Goal: Task Accomplishment & Management: Complete application form

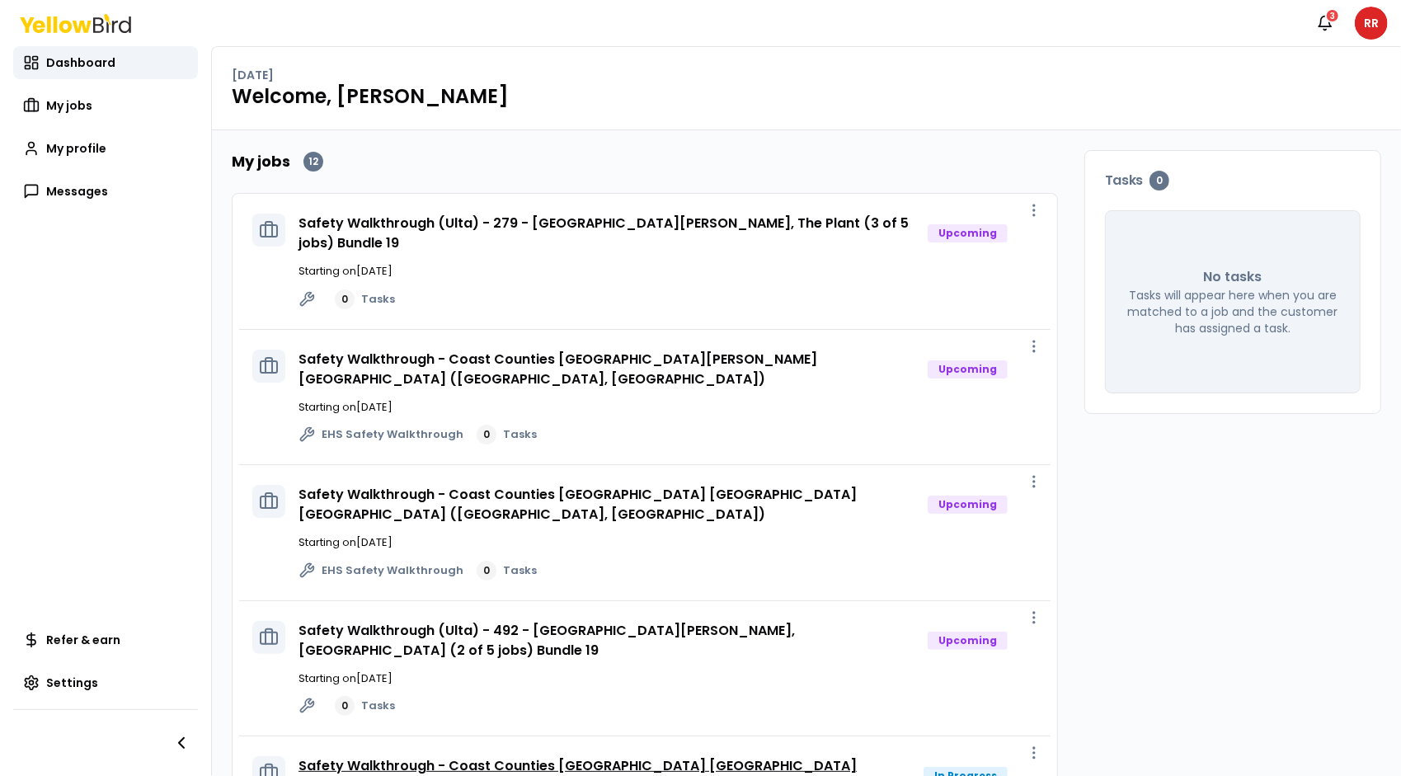
click at [733, 756] on link "Safety Walkthrough - Coast Counties [GEOGRAPHIC_DATA] [GEOGRAPHIC_DATA] ([GEOGR…" at bounding box center [578, 775] width 558 height 39
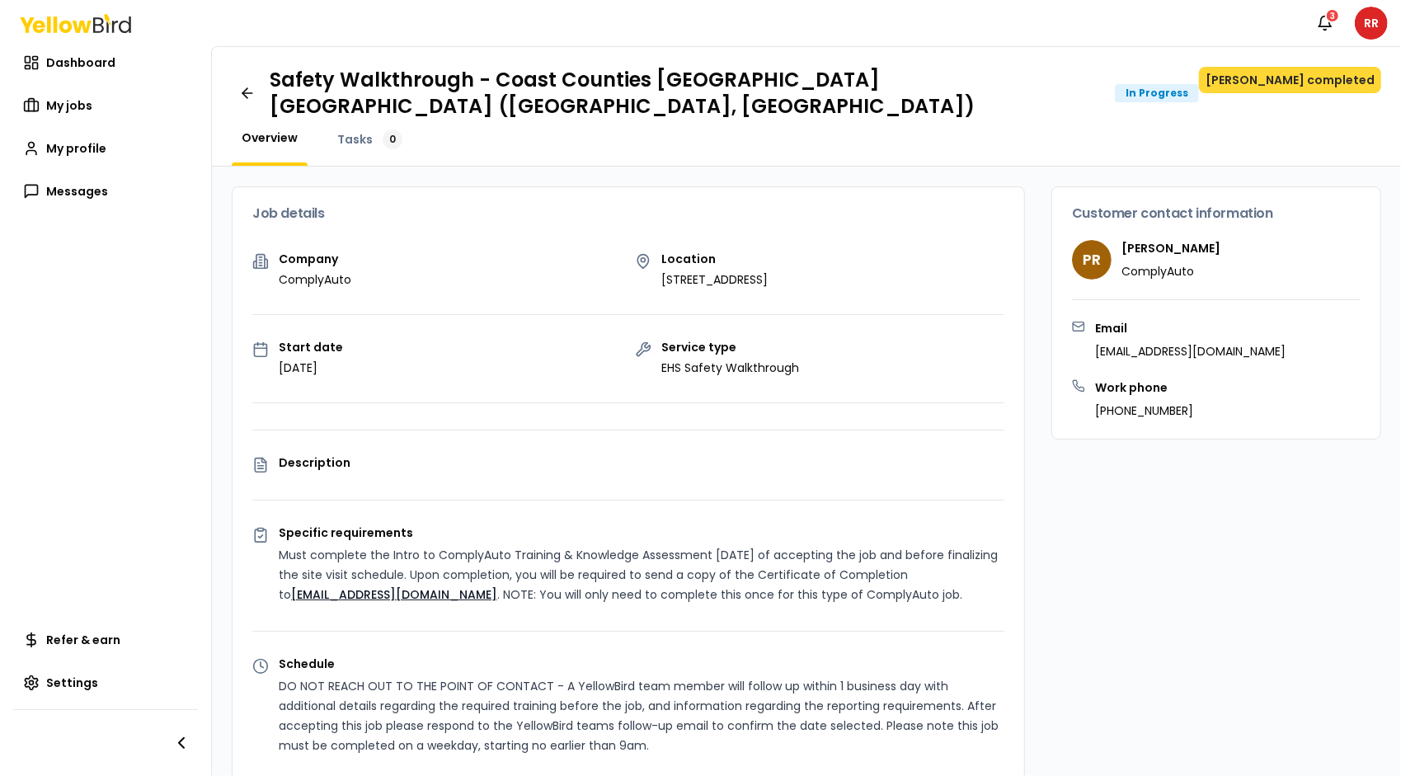
click at [1304, 84] on button "[PERSON_NAME] completed" at bounding box center [1290, 80] width 182 height 26
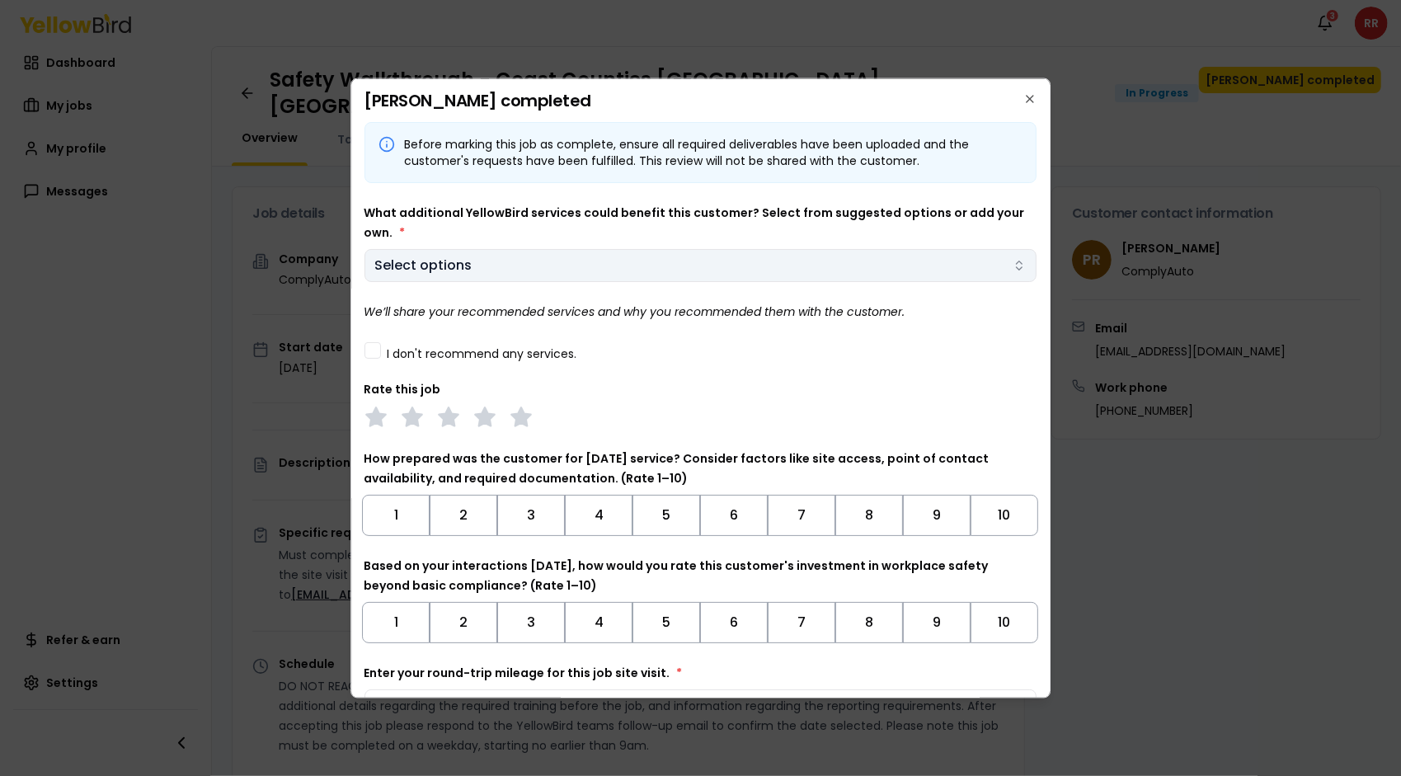
click at [1006, 267] on body "Notifications 3 RR Dashboard My jobs My profile Messages Refer & earn Settings …" at bounding box center [700, 388] width 1401 height 776
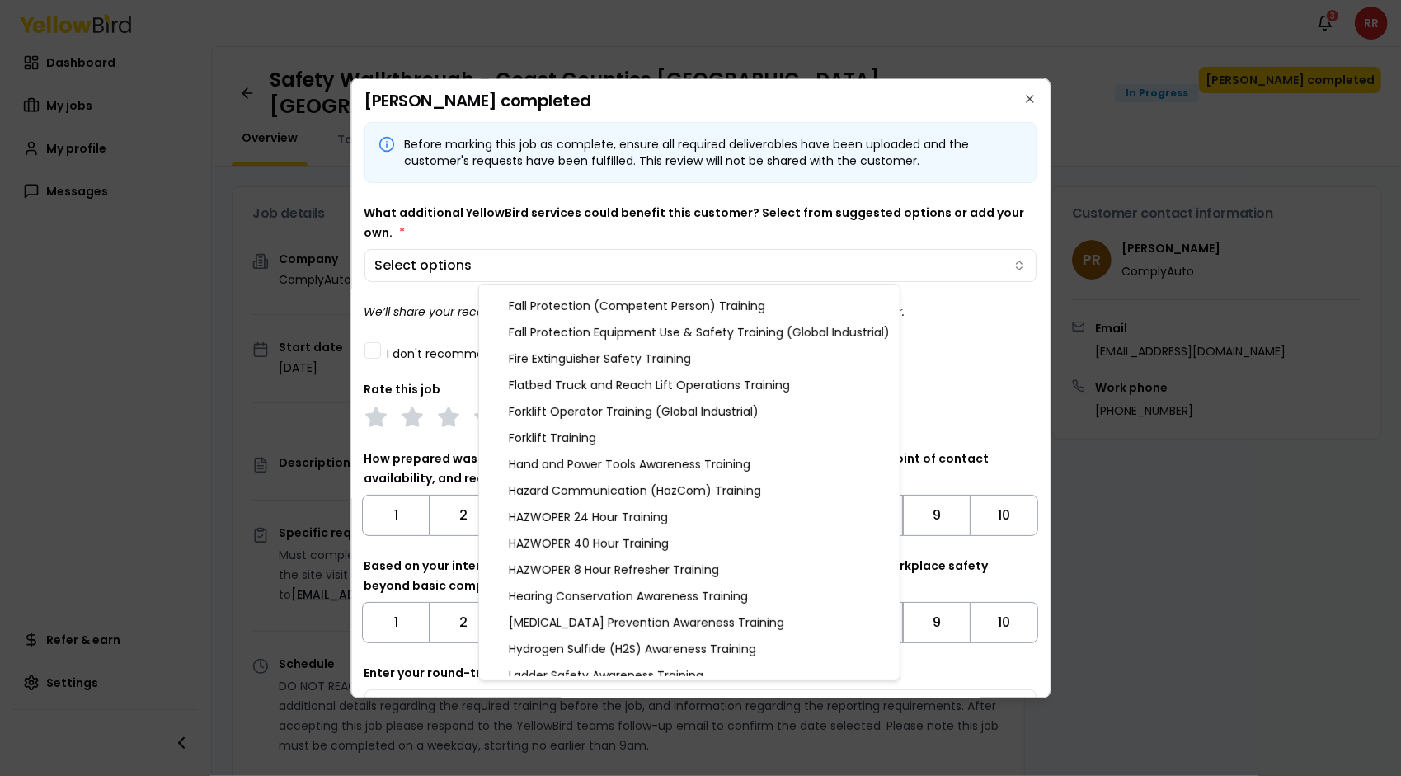
scroll to position [477, 0]
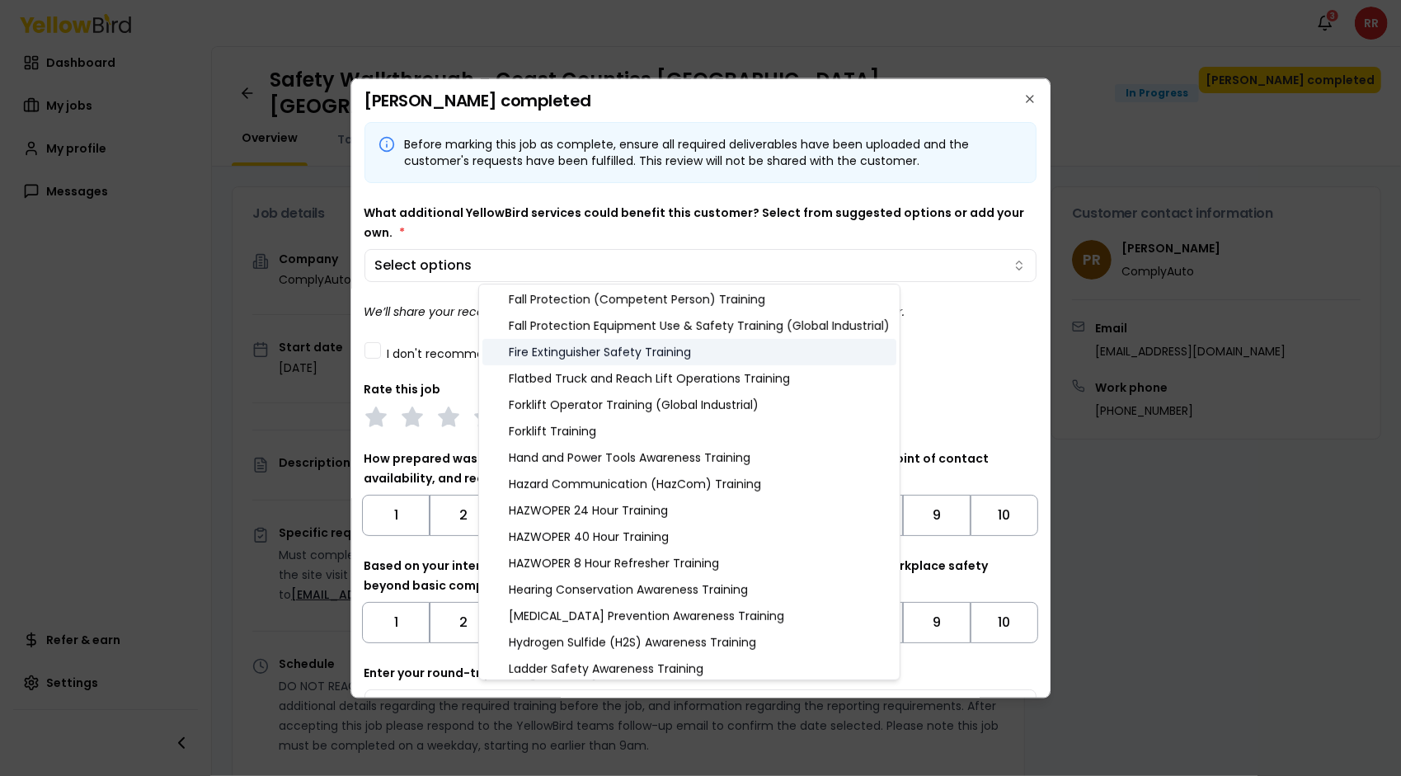
click at [656, 346] on div "Fire Extinguisher Safety Training" at bounding box center [689, 352] width 414 height 26
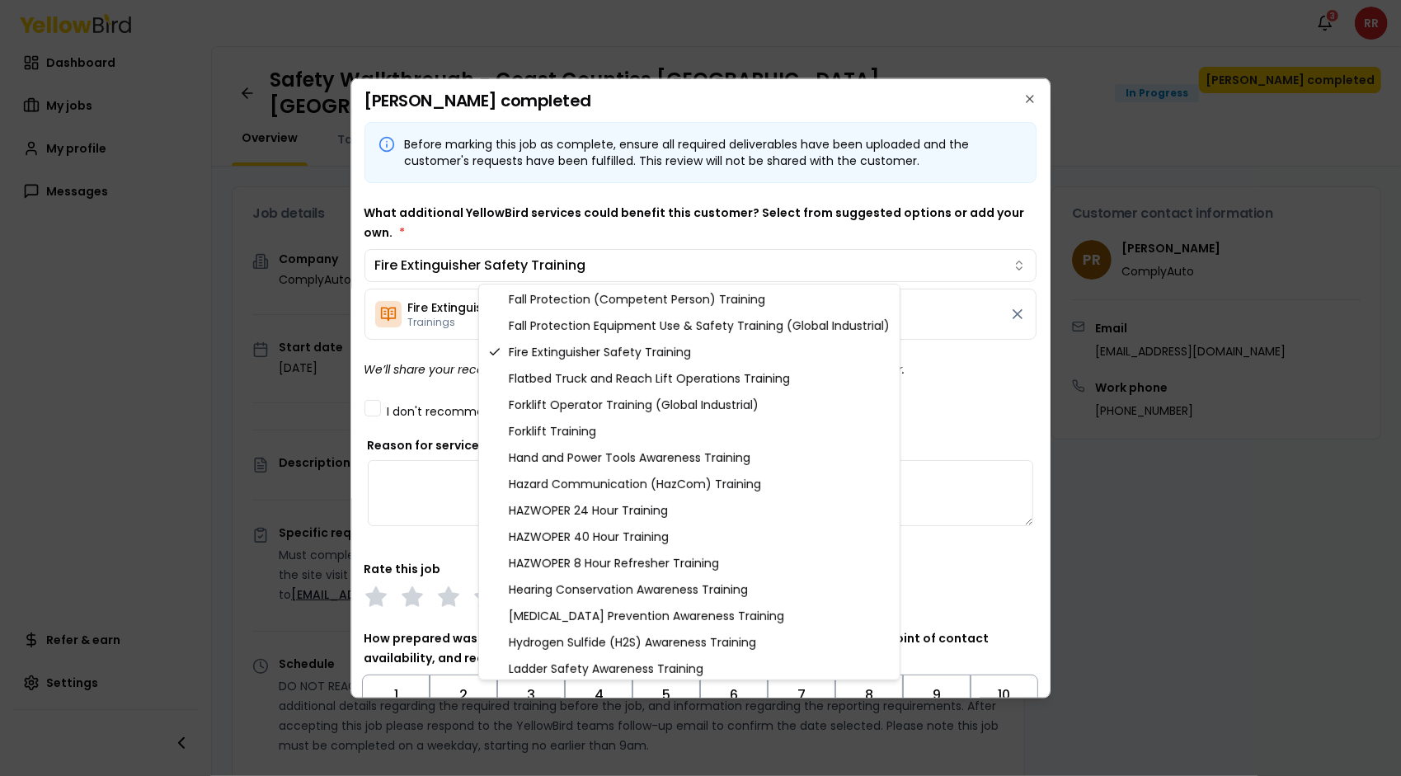
scroll to position [510, 0]
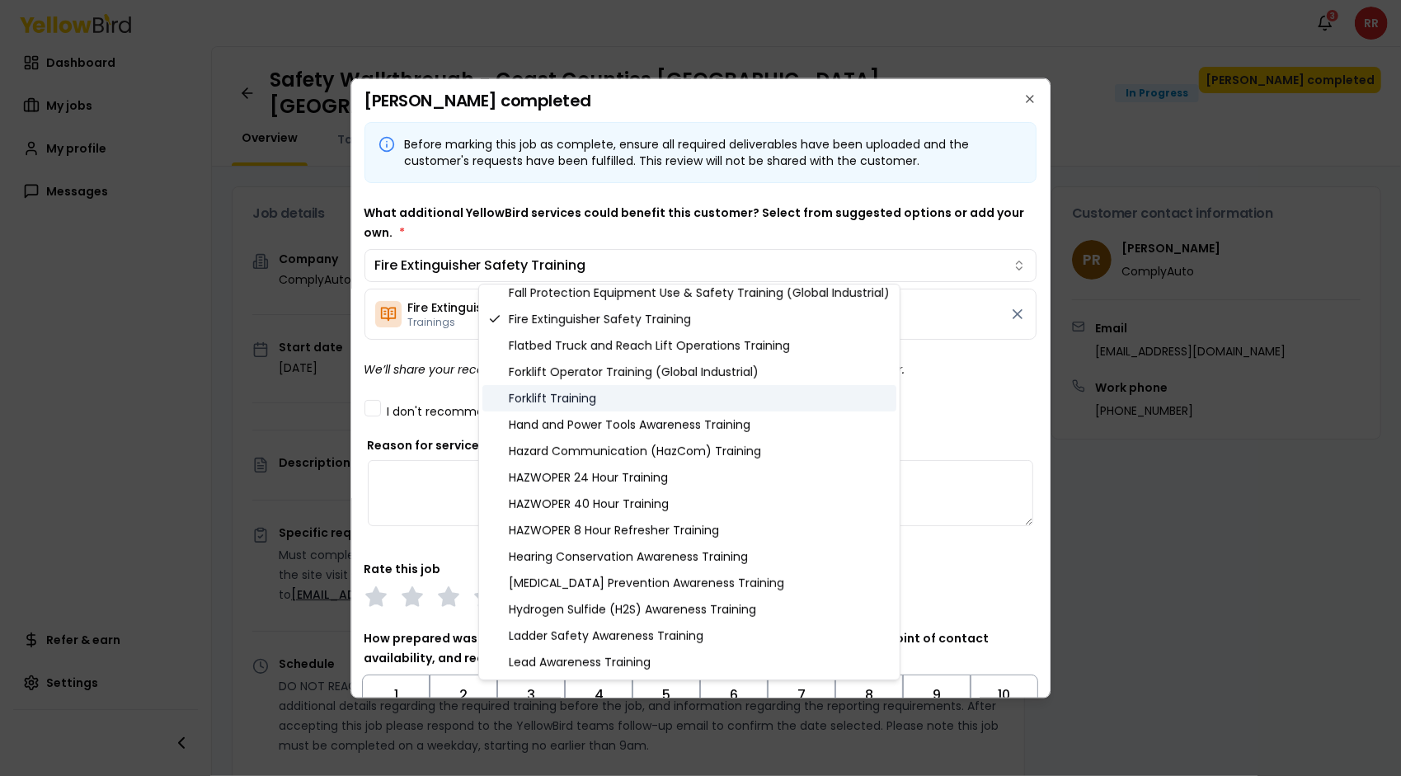
click at [581, 397] on div "Forklift Training" at bounding box center [689, 398] width 414 height 26
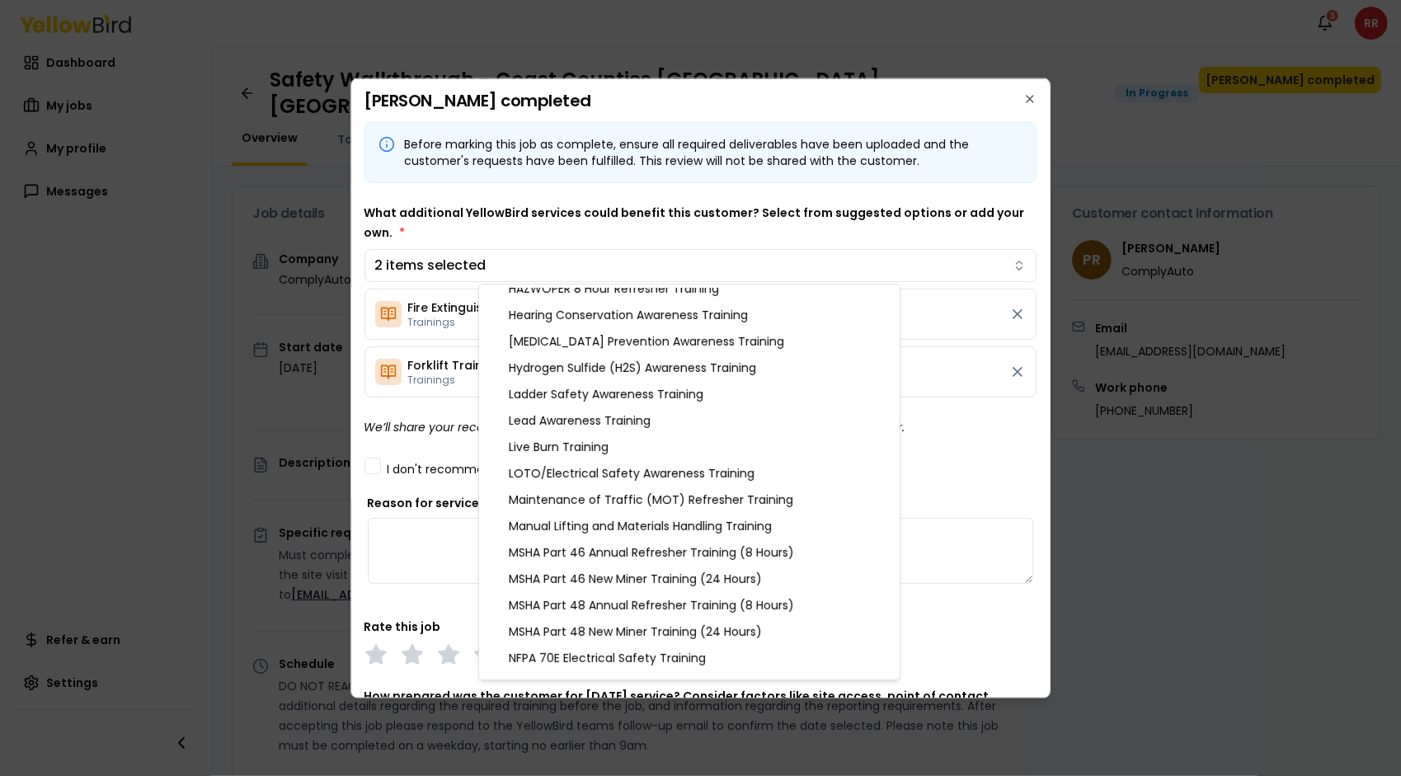
scroll to position [765, 0]
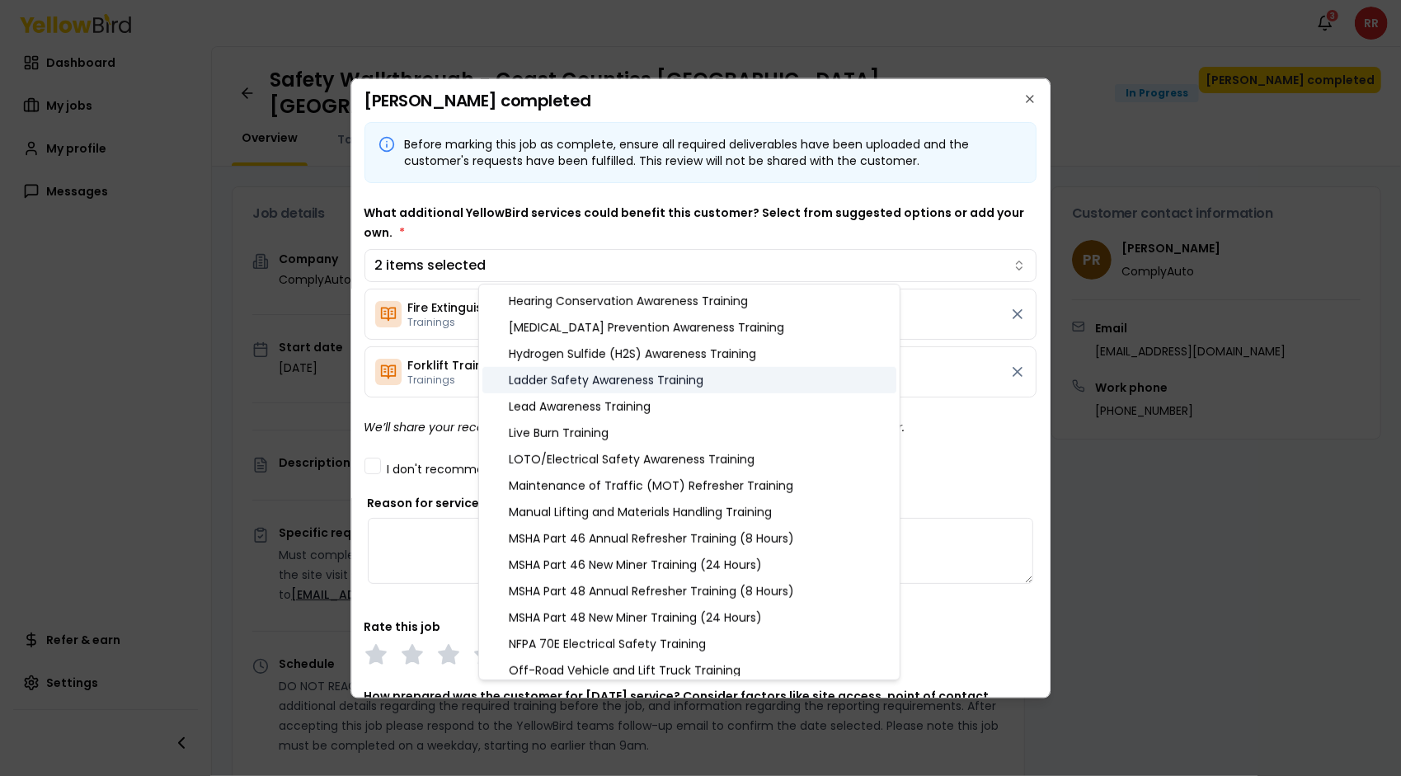
click at [714, 387] on div "Ladder Safety Awareness Training" at bounding box center [689, 380] width 414 height 26
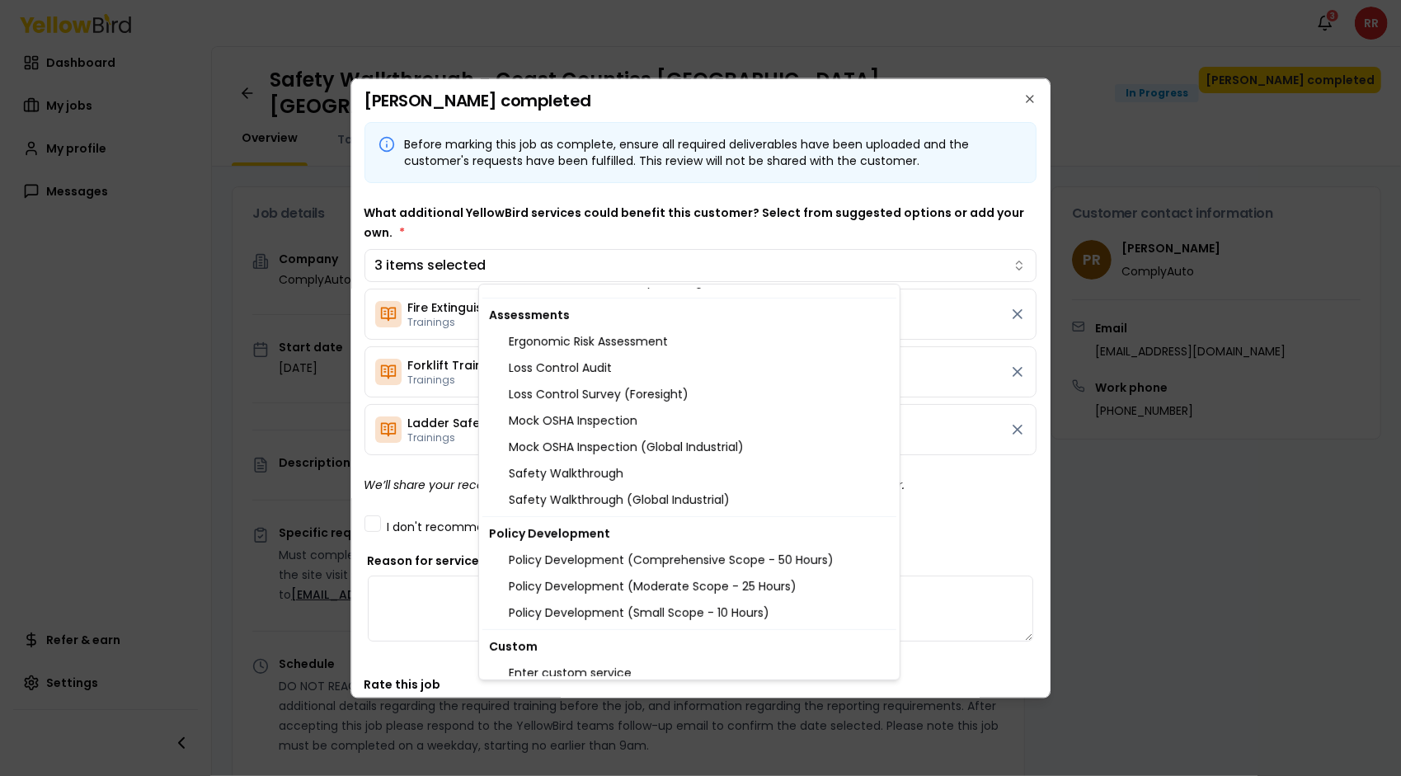
scroll to position [1719, 0]
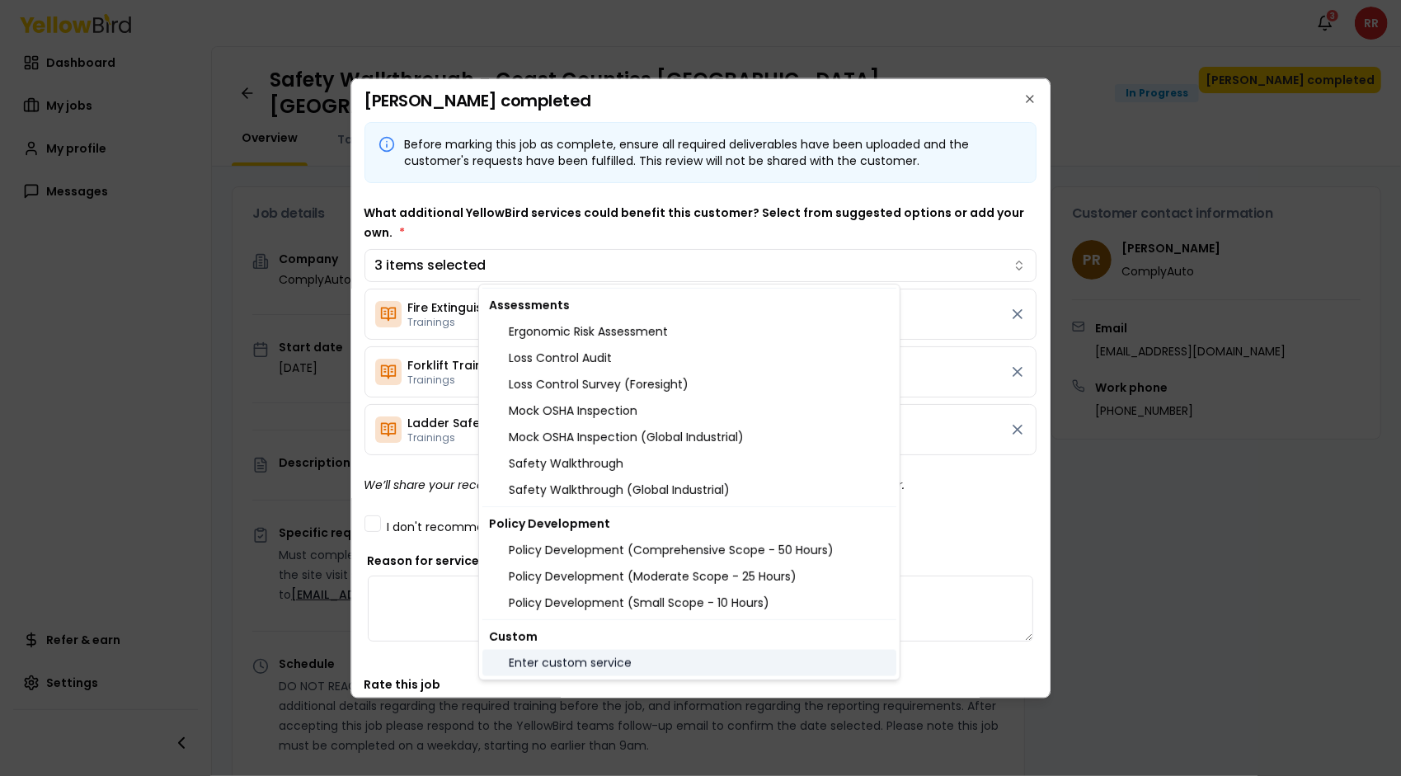
click at [779, 673] on div "Enter custom service" at bounding box center [689, 663] width 414 height 26
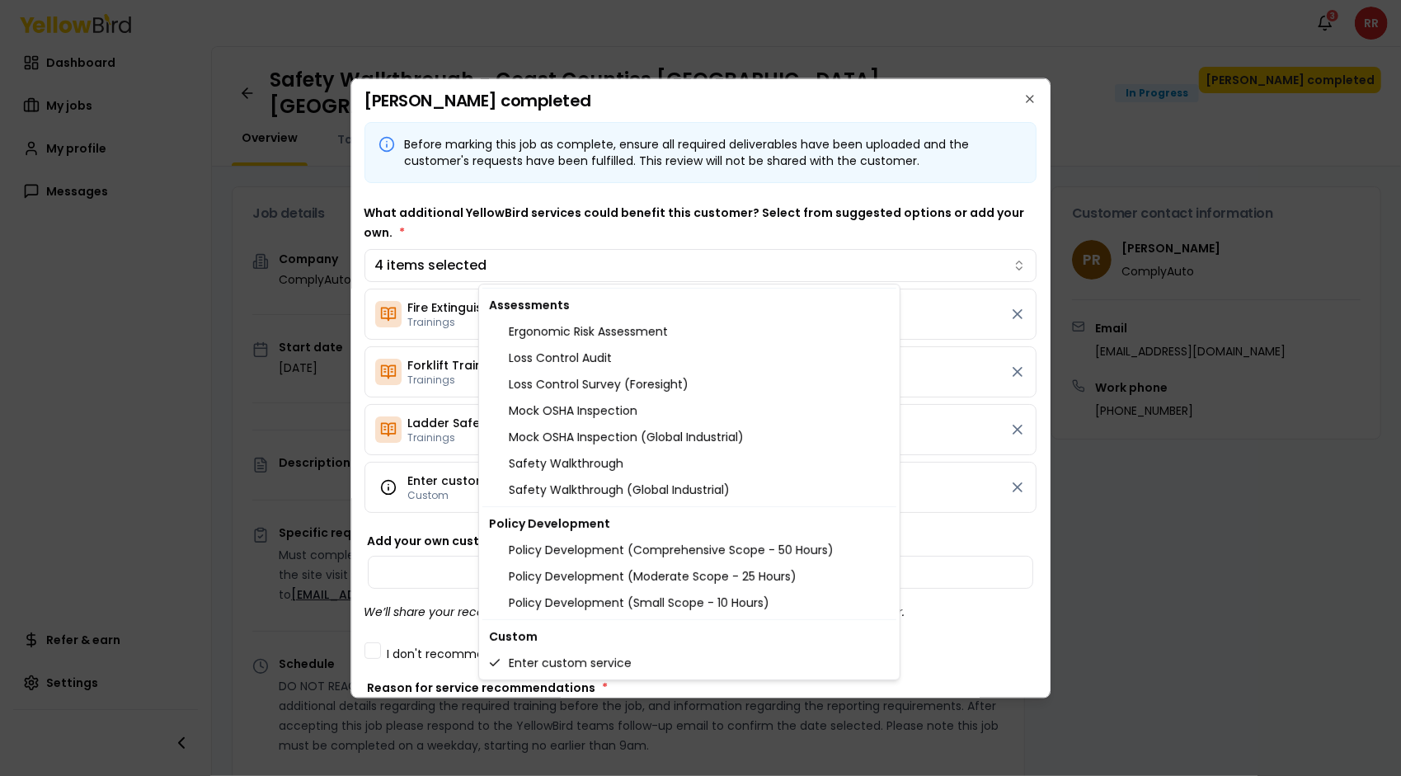
click at [1020, 621] on body "Notifications 3 RR Dashboard My jobs My profile Messages Refer & earn Settings …" at bounding box center [700, 388] width 1401 height 776
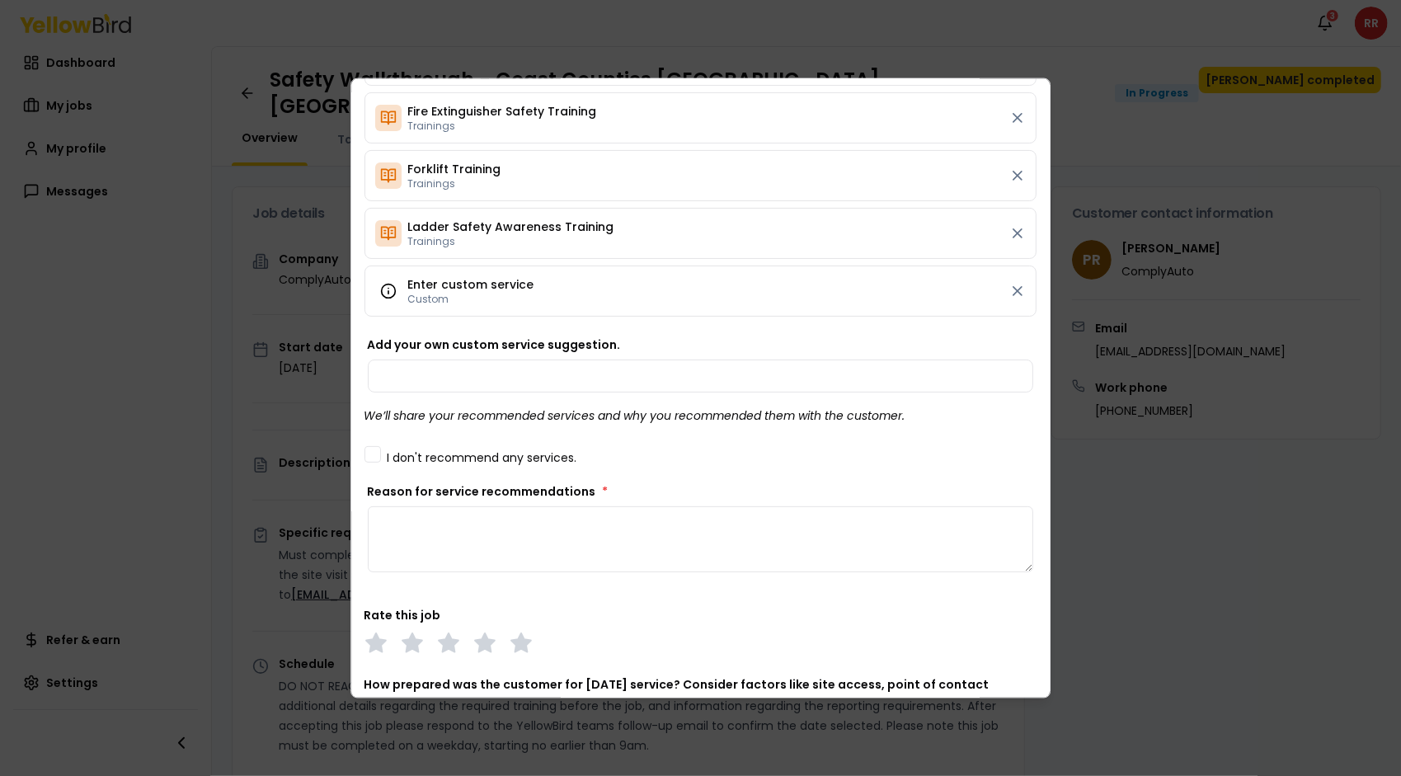
scroll to position [226, 0]
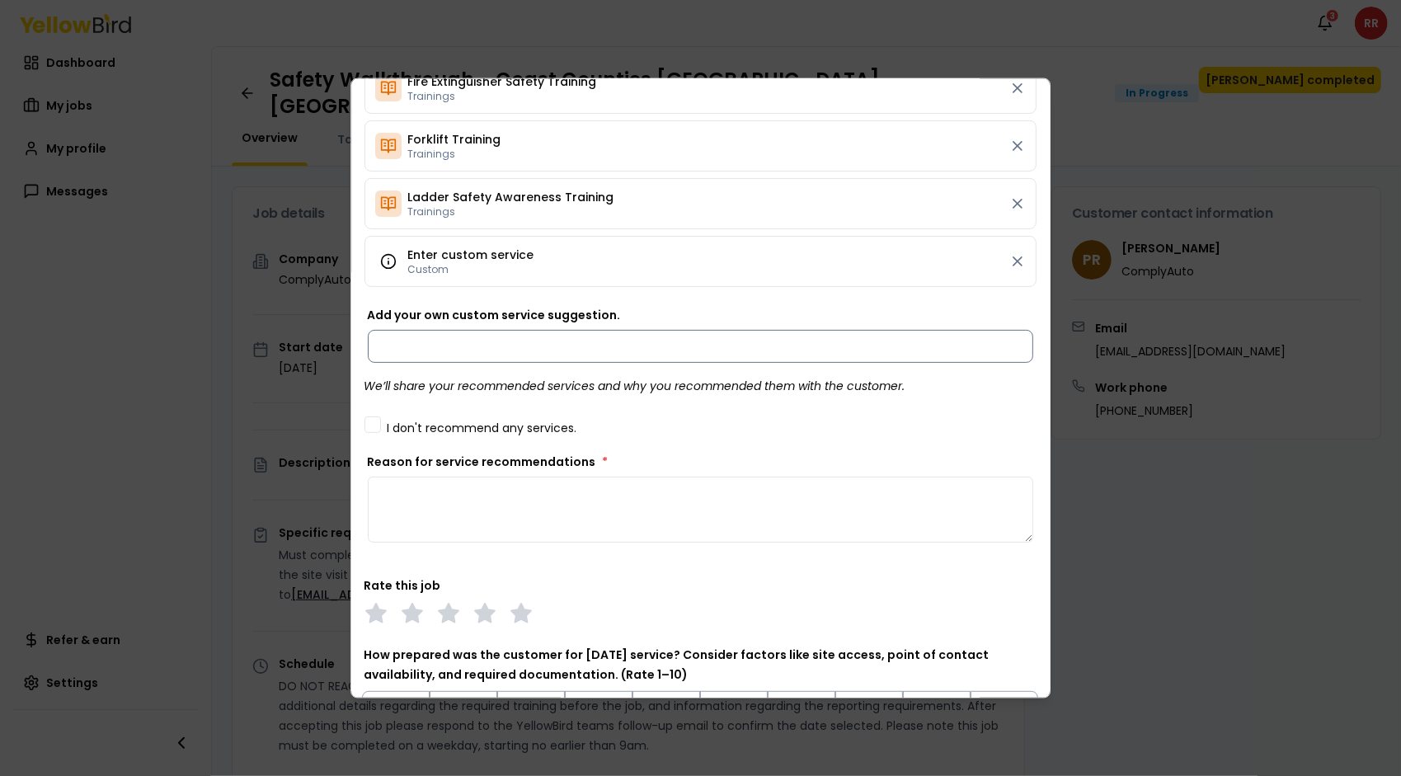
click at [495, 348] on input "Add your own custom service suggestion." at bounding box center [701, 345] width 666 height 33
type input "**********"
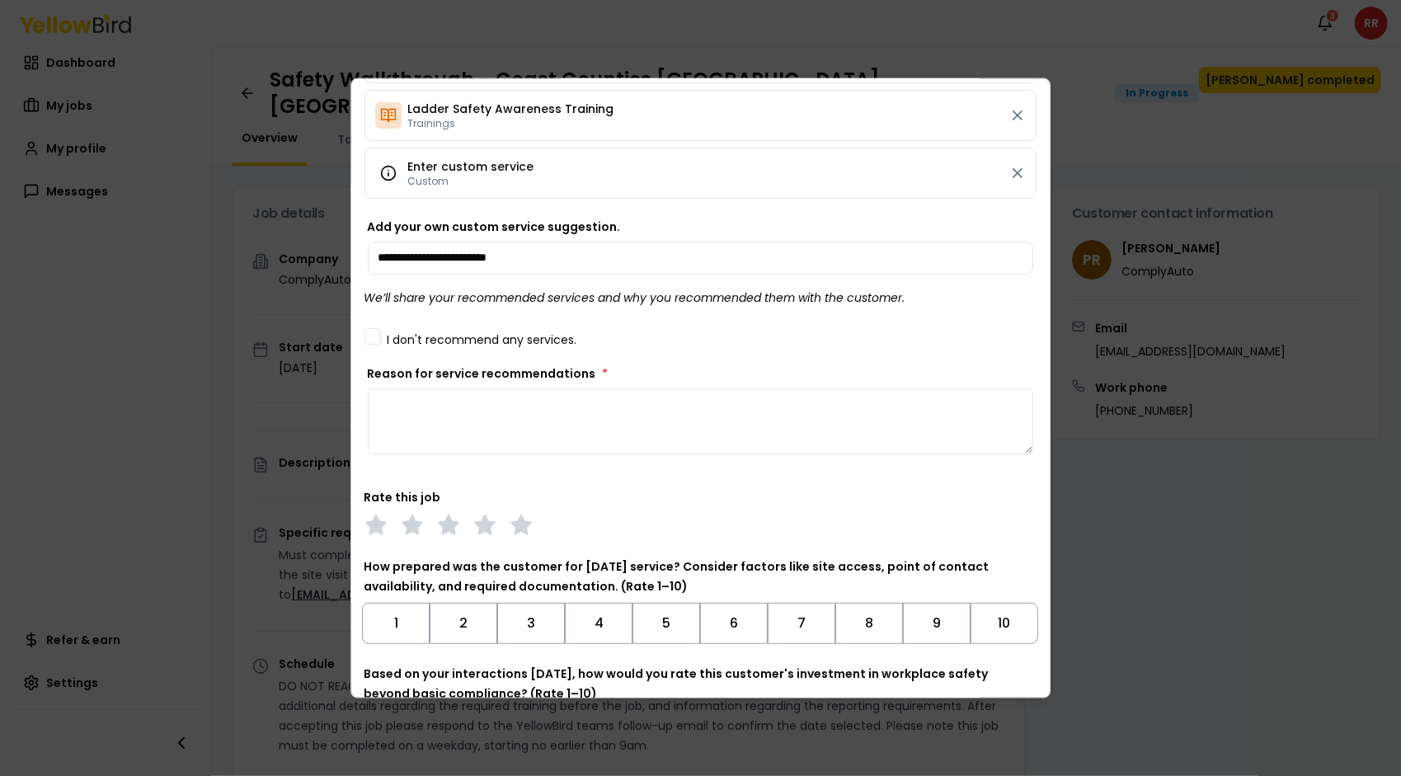
scroll to position [343, 0]
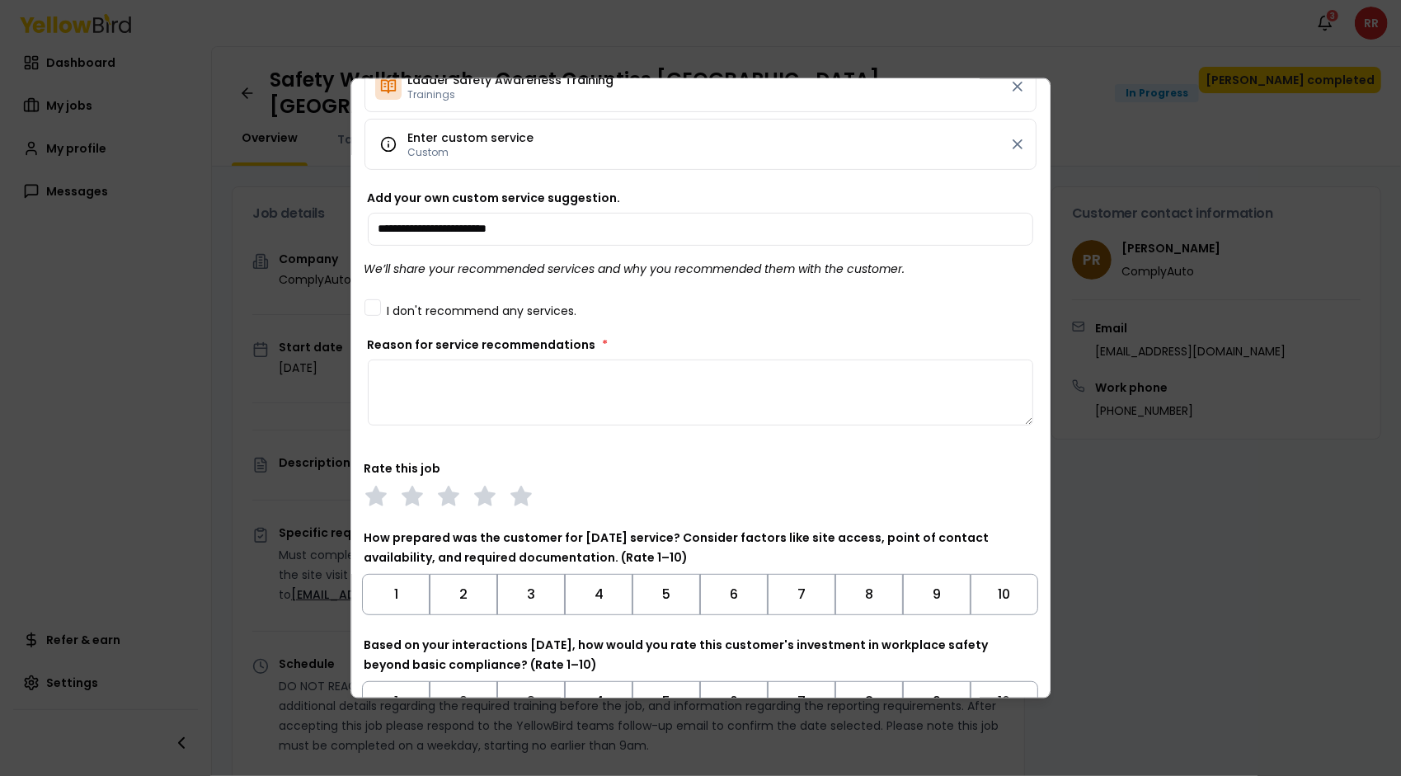
click at [638, 385] on textarea "Reason for service recommendations *" at bounding box center [701, 392] width 666 height 66
type textarea "*"
type textarea "**********"
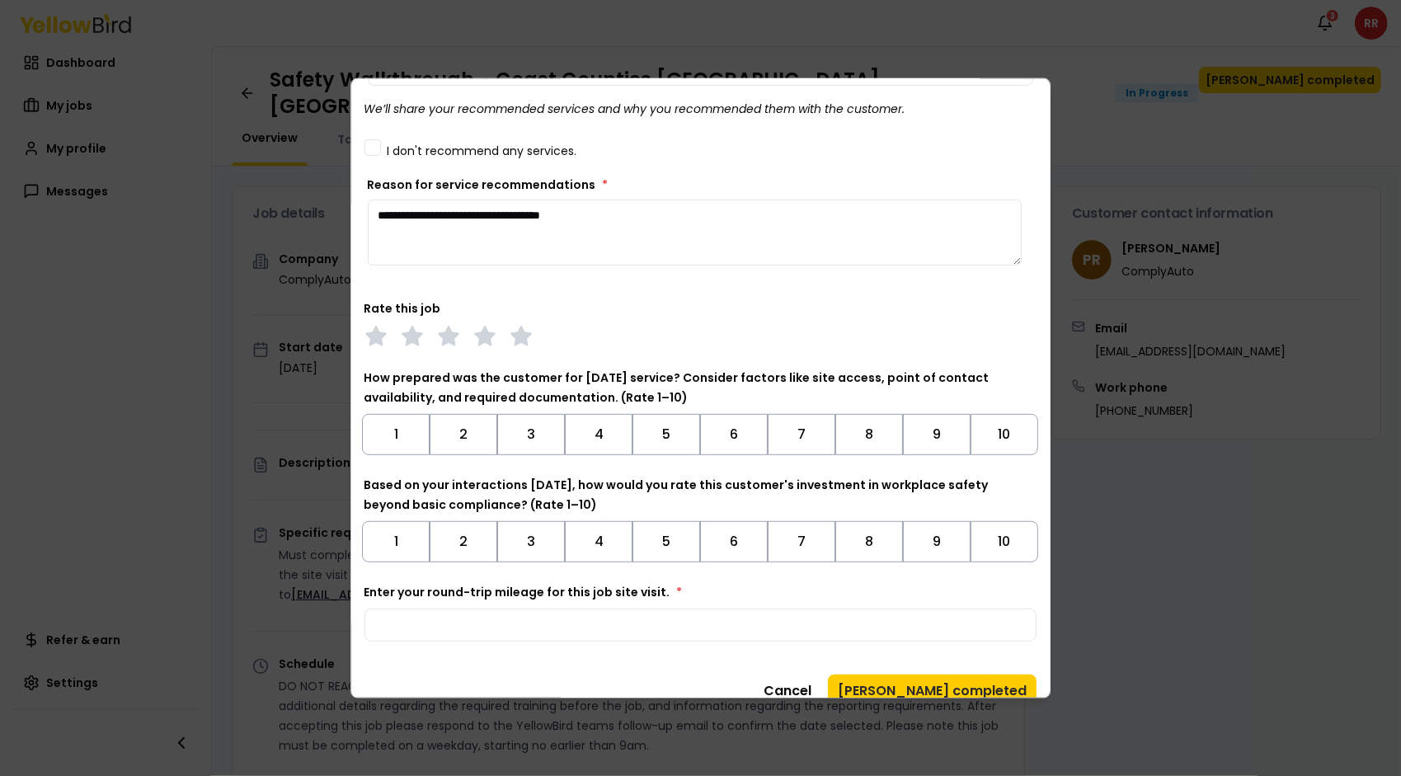
scroll to position [515, 0]
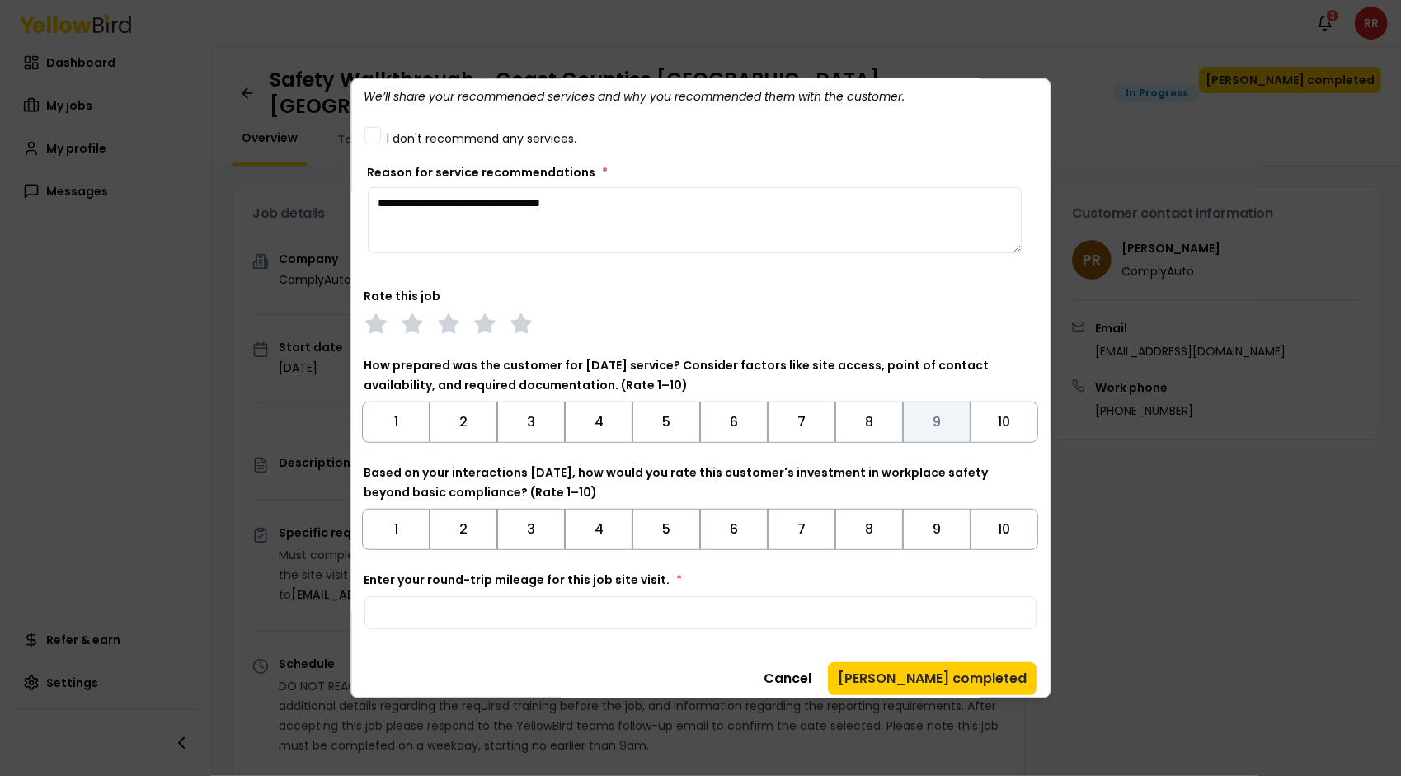
click at [934, 411] on button "9" at bounding box center [937, 421] width 68 height 41
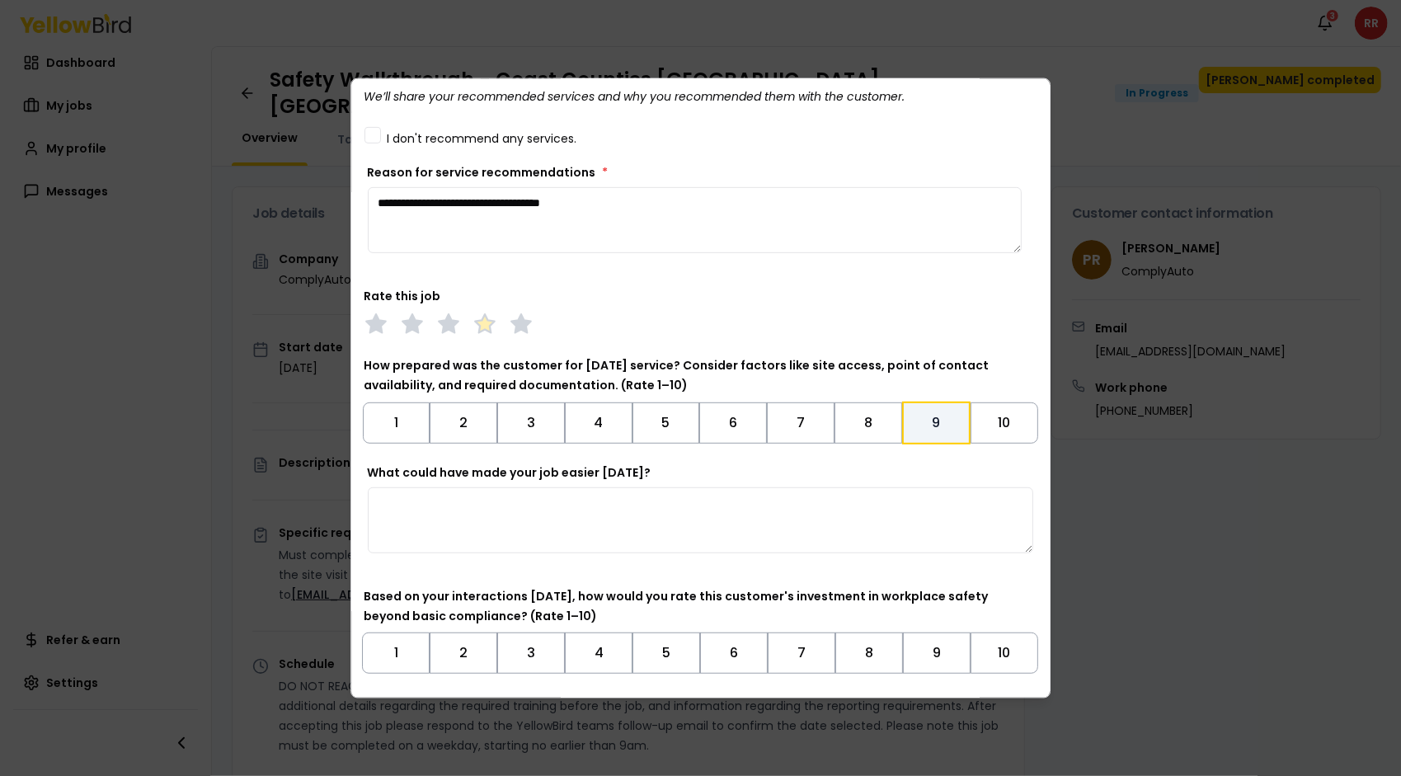
click at [488, 312] on icon at bounding box center [484, 323] width 23 height 23
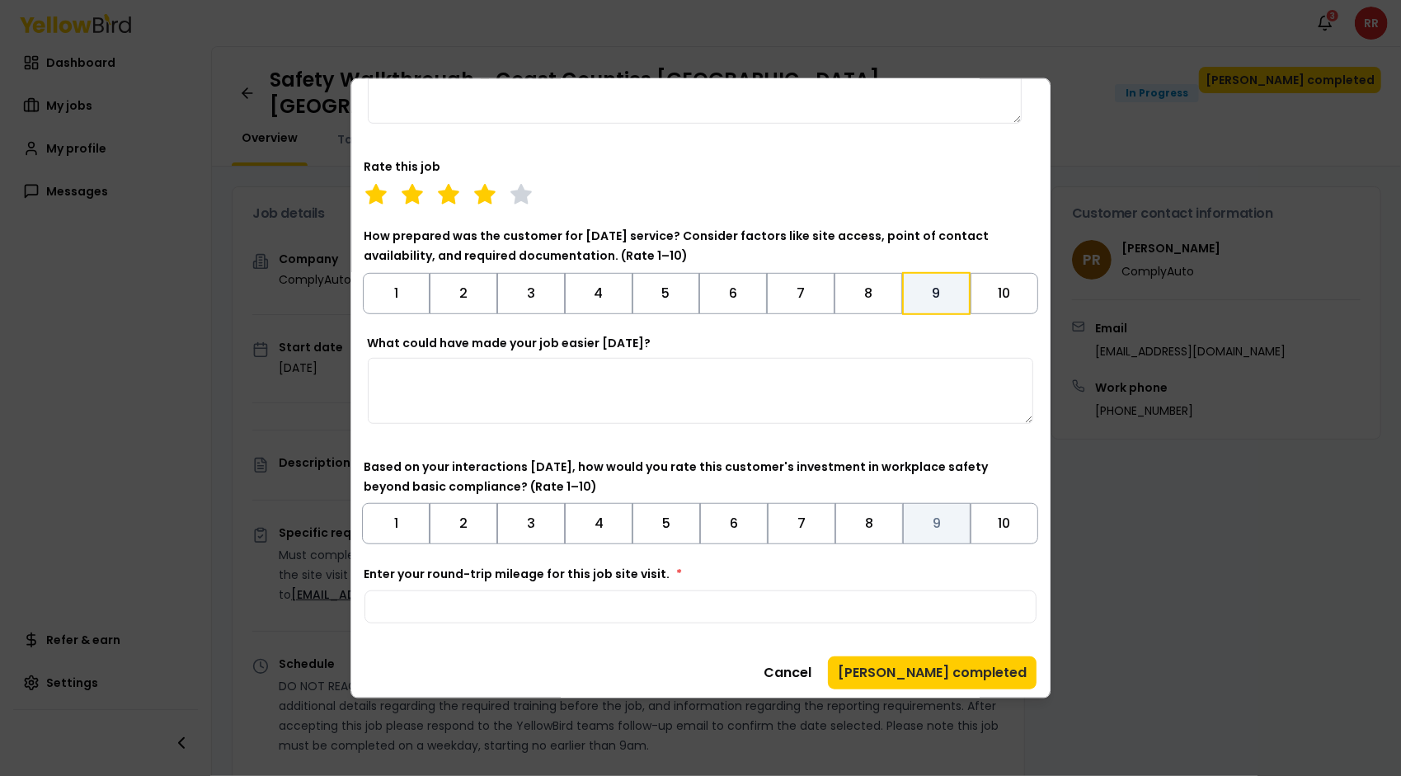
click at [934, 508] on button "9" at bounding box center [937, 522] width 68 height 41
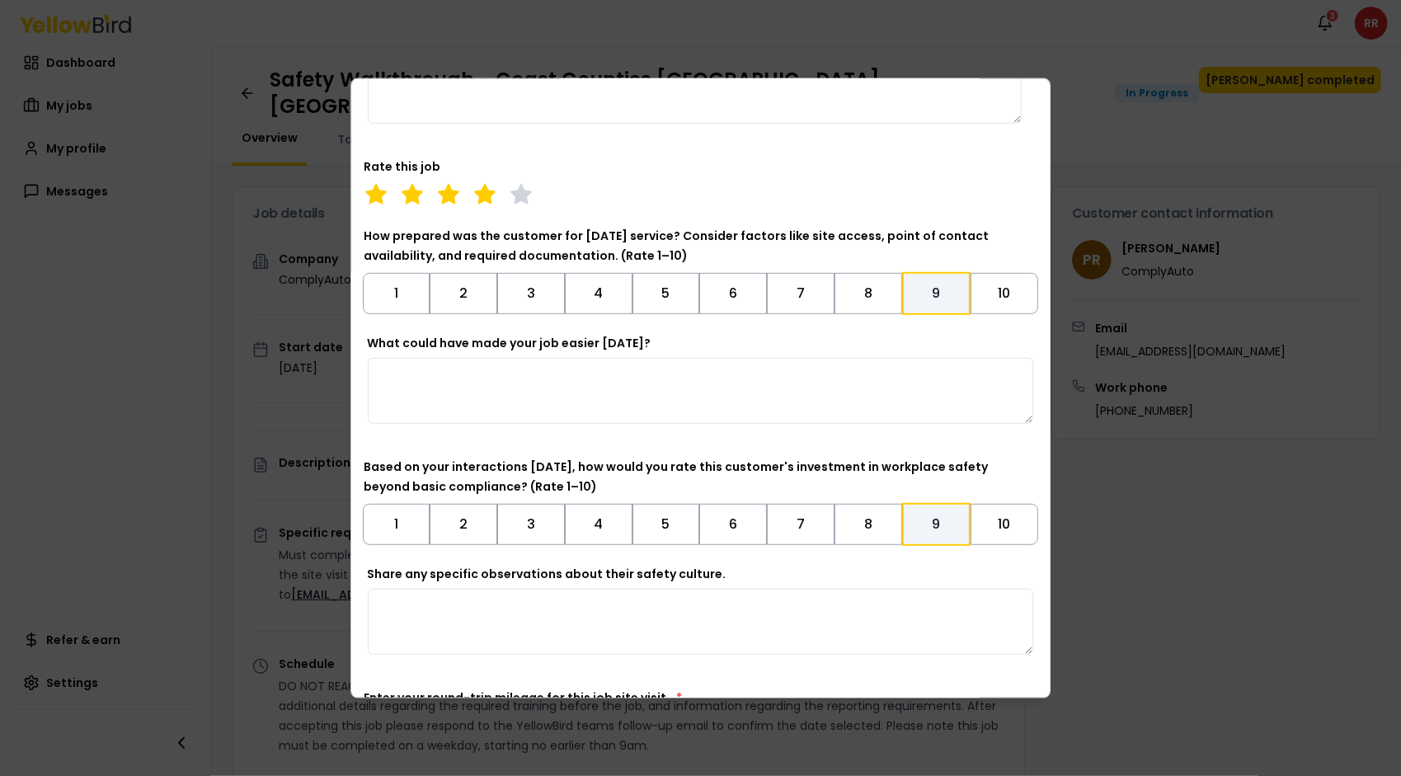
scroll to position [769, 0]
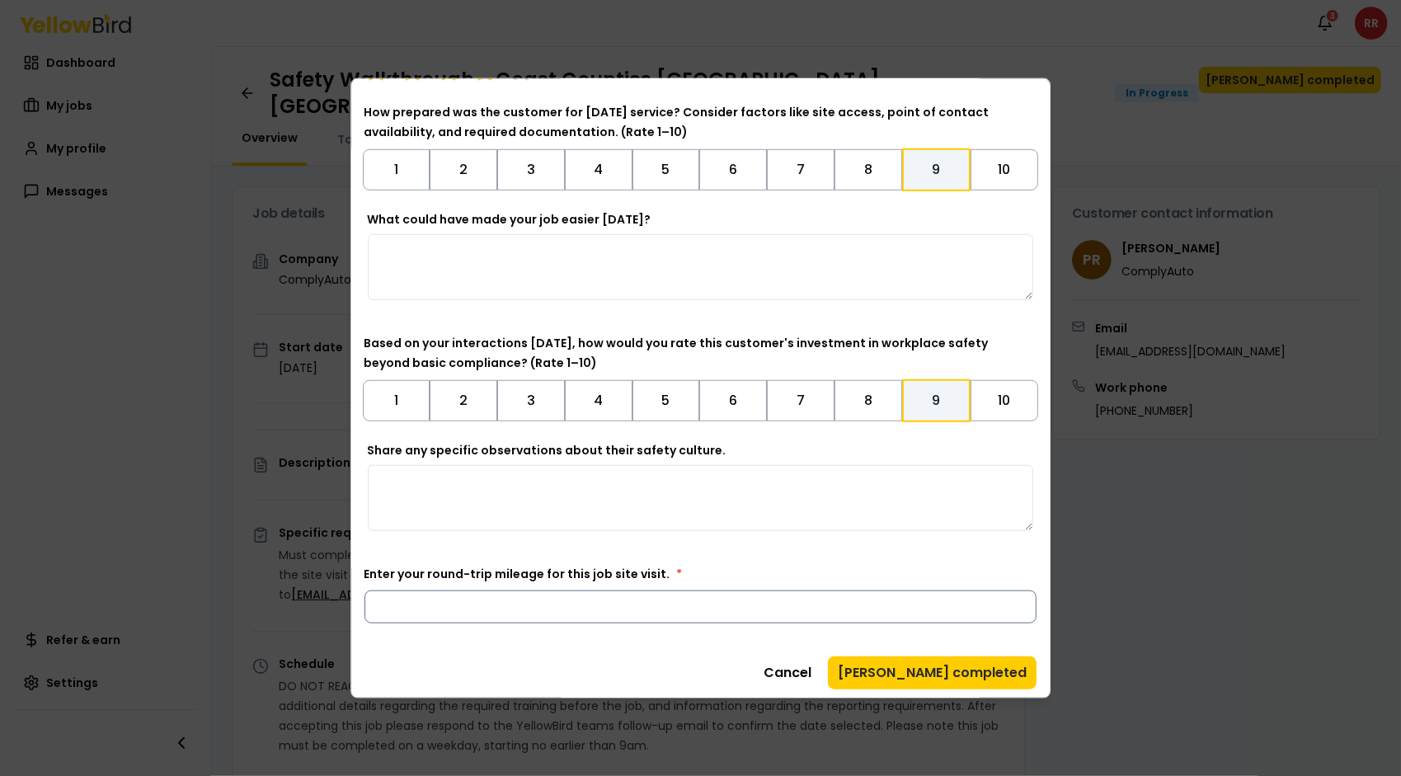
click at [571, 608] on input "Enter your round-trip mileage for this job site visit. *" at bounding box center [701, 606] width 673 height 33
type input "***"
click at [994, 680] on button "[PERSON_NAME] completed" at bounding box center [932, 672] width 209 height 33
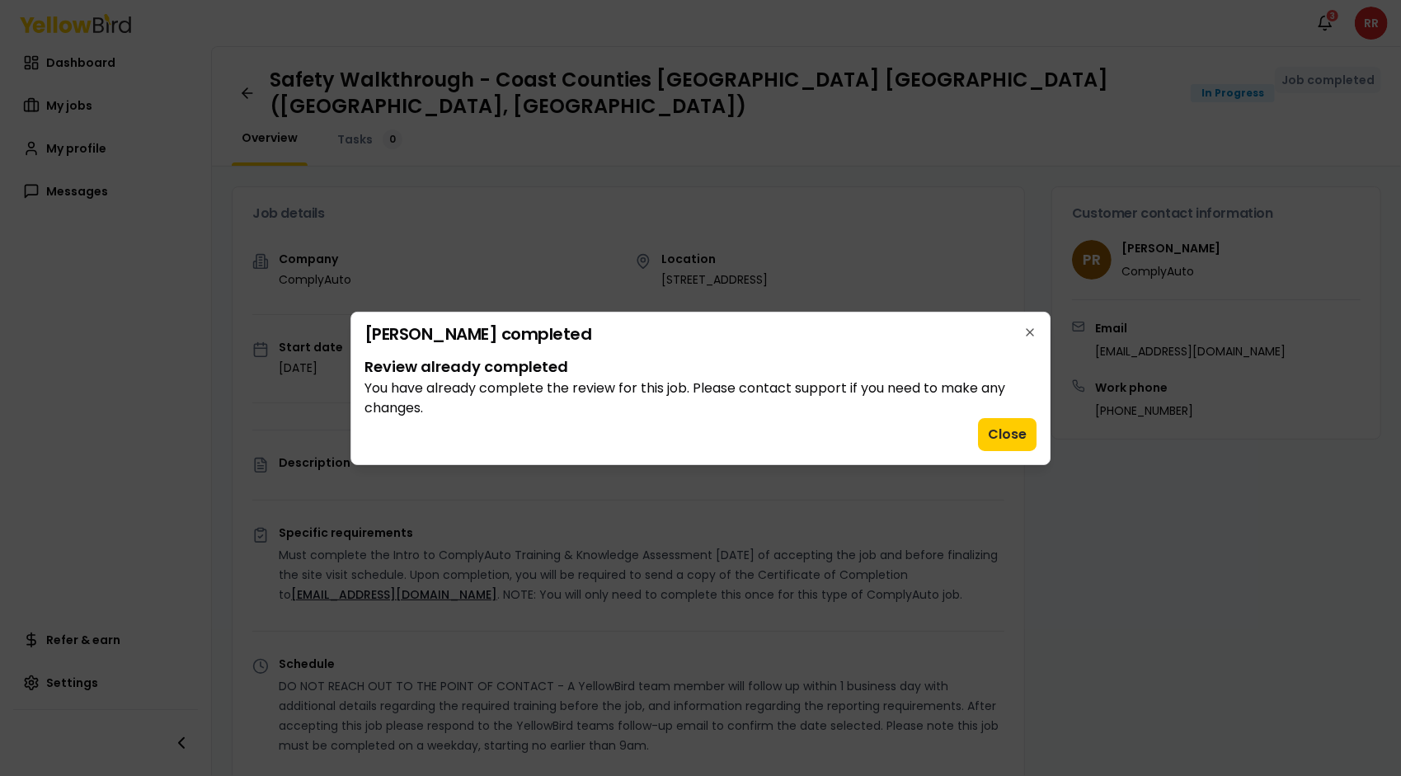
scroll to position [0, 0]
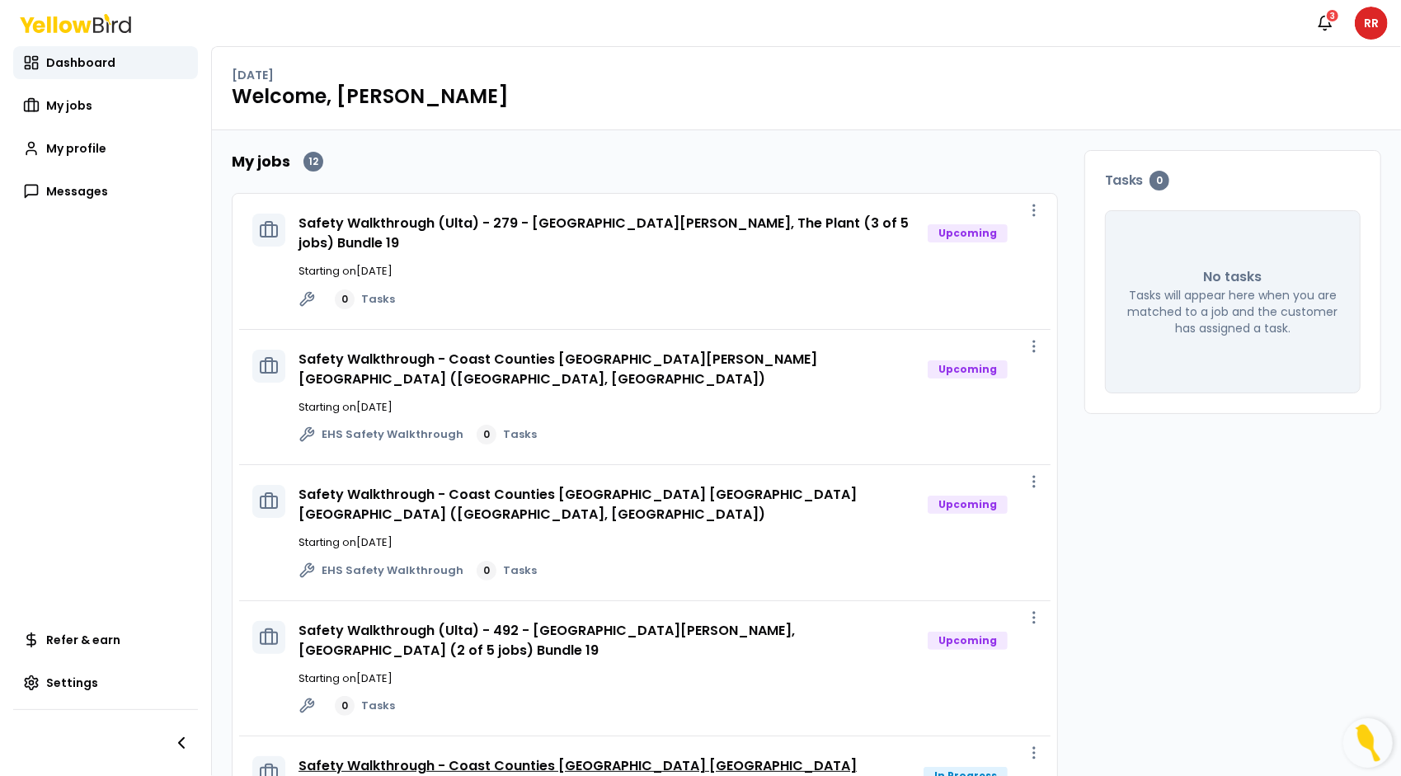
click at [716, 756] on link "Safety Walkthrough - Coast Counties [GEOGRAPHIC_DATA] [GEOGRAPHIC_DATA] ([GEOGR…" at bounding box center [578, 775] width 558 height 39
